Goal: Navigation & Orientation: Find specific page/section

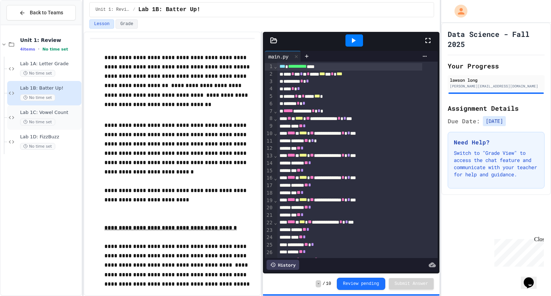
click at [49, 114] on span "Lab 1C: Vowel Count" at bounding box center [50, 113] width 60 height 6
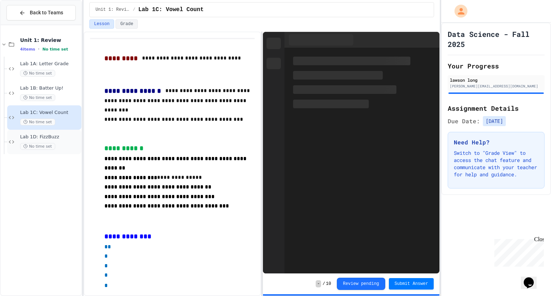
click at [69, 146] on div "No time set" at bounding box center [50, 146] width 60 height 7
